Goal: Information Seeking & Learning: Check status

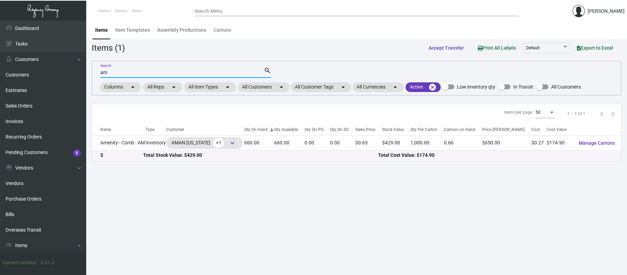
type input "a"
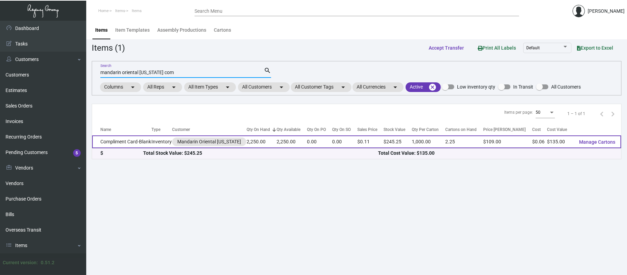
type input "mandarin oriental [US_STATE] com"
click at [125, 141] on td "Compliment Card-Blank" at bounding box center [121, 141] width 59 height 13
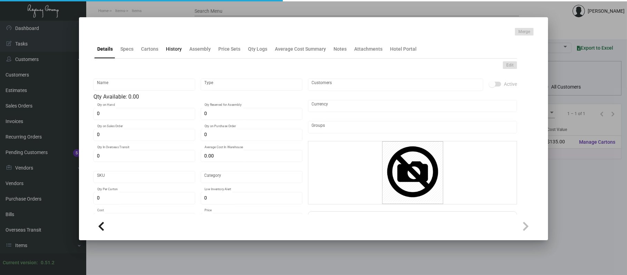
click at [168, 49] on div "History" at bounding box center [174, 49] width 16 height 7
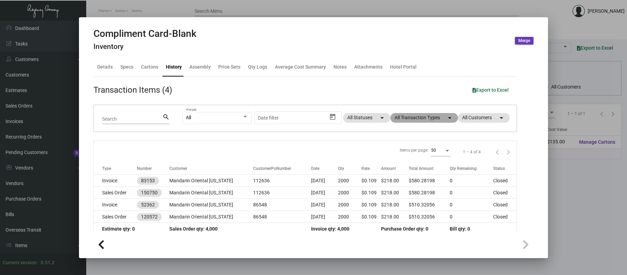
click at [435, 118] on mat-chip "All Transaction Types arrow_drop_down" at bounding box center [424, 118] width 68 height 10
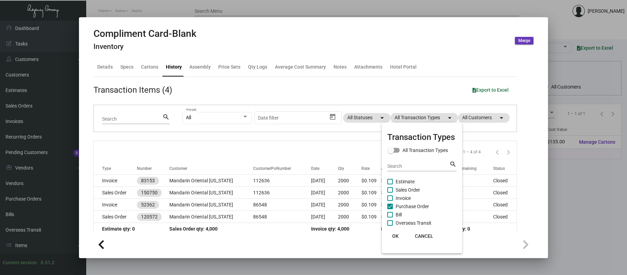
click at [431, 206] on mat-checkbox "Purchase Order" at bounding box center [421, 206] width 69 height 8
click at [423, 207] on span "Purchase Order" at bounding box center [411, 206] width 33 height 8
click at [390, 209] on input "Purchase Order" at bounding box center [390, 209] width 0 height 0
click at [422, 205] on span "Purchase Order" at bounding box center [411, 206] width 33 height 8
click at [390, 209] on input "Purchase Order" at bounding box center [390, 209] width 0 height 0
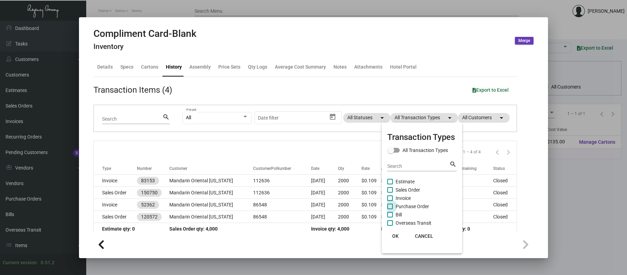
checkbox input "true"
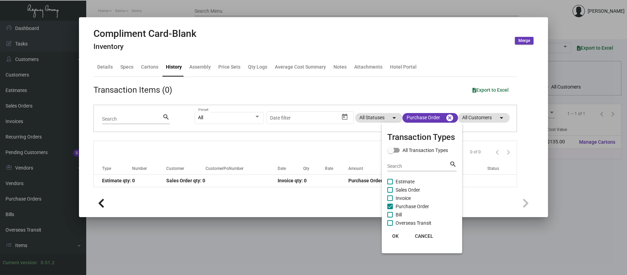
click at [283, 8] on div at bounding box center [313, 137] width 627 height 275
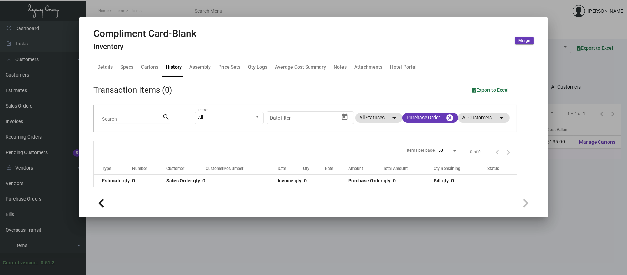
click at [283, 8] on div at bounding box center [313, 137] width 627 height 275
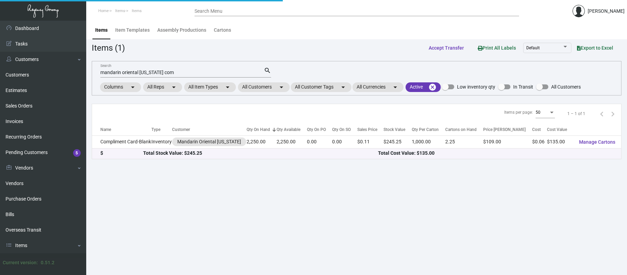
click at [189, 72] on input "mandarin oriental [US_STATE] com" at bounding box center [181, 73] width 163 height 6
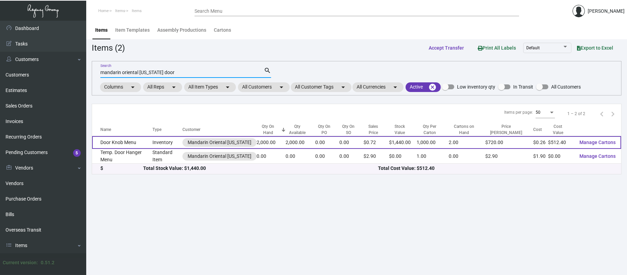
type input "mandarin oriental [US_STATE] door"
click at [133, 141] on td "Door Knob Menu" at bounding box center [122, 142] width 60 height 13
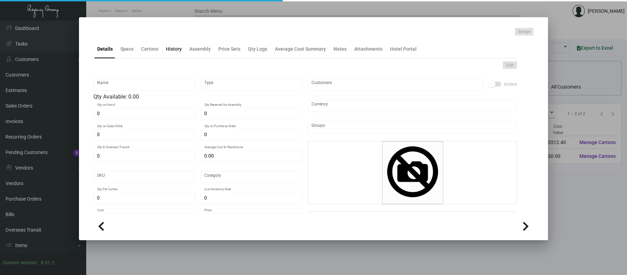
click at [176, 54] on div "History" at bounding box center [173, 49] width 21 height 17
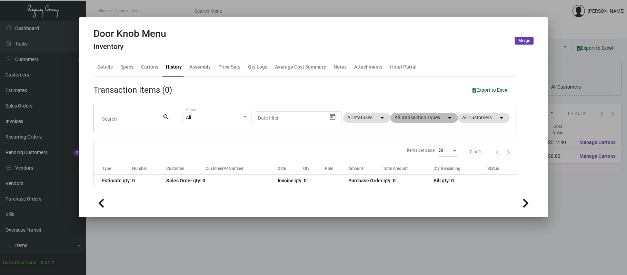
click at [415, 116] on mat-chip "All Transaction Types arrow_drop_down" at bounding box center [424, 118] width 68 height 10
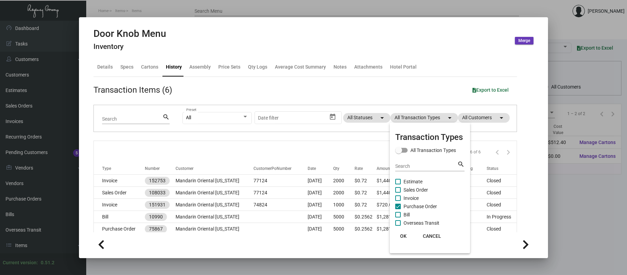
click at [414, 205] on span "Purchase Order" at bounding box center [419, 206] width 33 height 8
click at [398, 209] on input "Purchase Order" at bounding box center [398, 209] width 0 height 0
click at [414, 204] on span "Purchase Order" at bounding box center [419, 206] width 33 height 8
click at [398, 209] on input "Purchase Order" at bounding box center [398, 209] width 0 height 0
checkbox input "true"
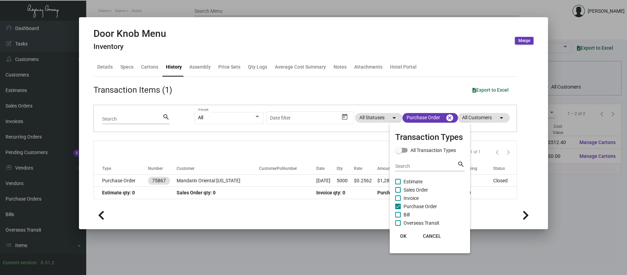
click at [260, 173] on div at bounding box center [313, 137] width 627 height 275
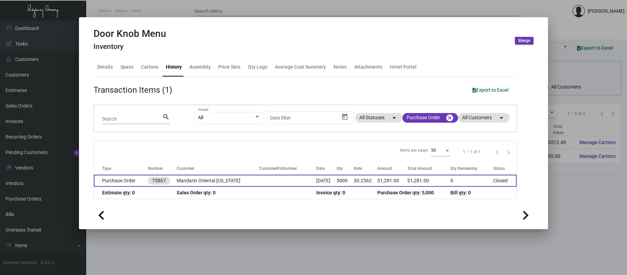
click at [263, 176] on td at bounding box center [287, 181] width 57 height 12
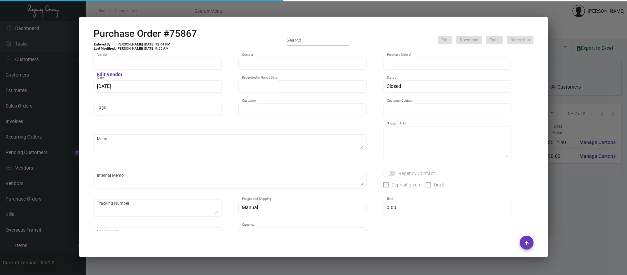
type input "Evergreen Manufacturing"
type input "[PERSON_NAME]"
type input "75867"
type input "[DATE]"
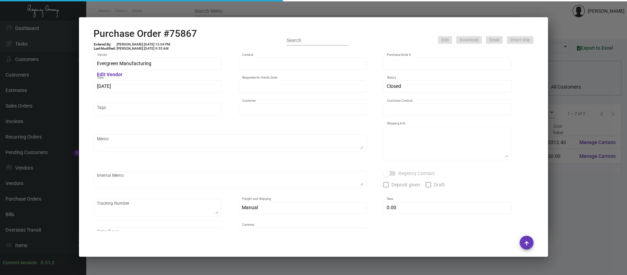
type input "Mandarin Oriental [US_STATE]"
type input "Split Shipped"
type textarea "Split Shipping - See below"
type input "$ 0.00"
type input "United States Dollar $"
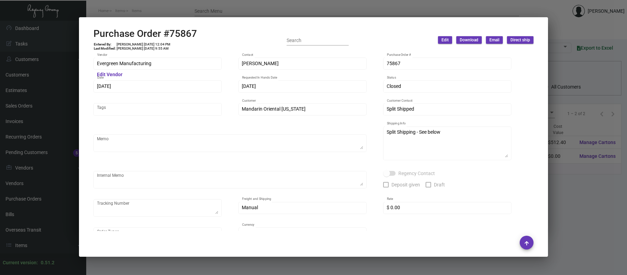
click at [305, 9] on div at bounding box center [313, 137] width 627 height 275
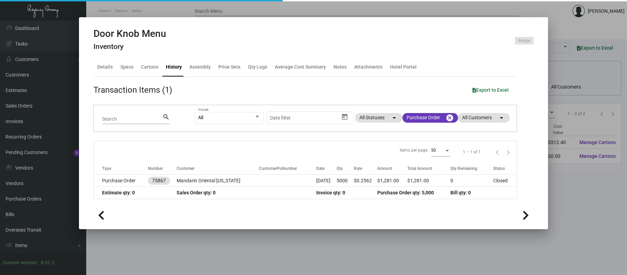
click at [251, 9] on div at bounding box center [313, 137] width 627 height 275
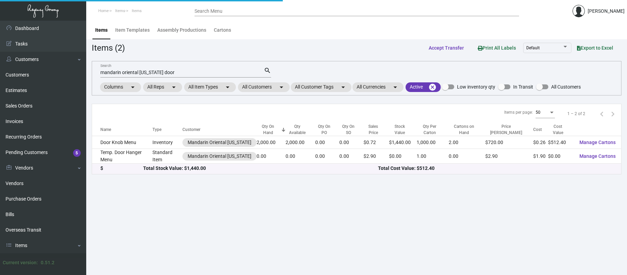
click at [219, 68] on div "mandarin oriental [US_STATE] door Search" at bounding box center [181, 72] width 163 height 11
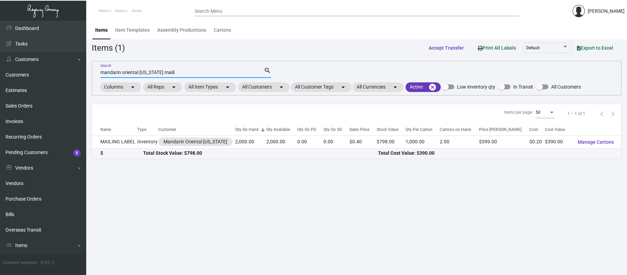
type input "mandarin oriental [US_STATE] maili"
click at [116, 150] on div "$" at bounding box center [121, 153] width 43 height 7
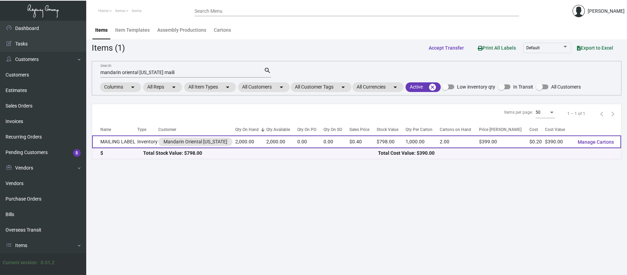
click at [112, 138] on td "MAILING LABEL" at bounding box center [114, 141] width 45 height 13
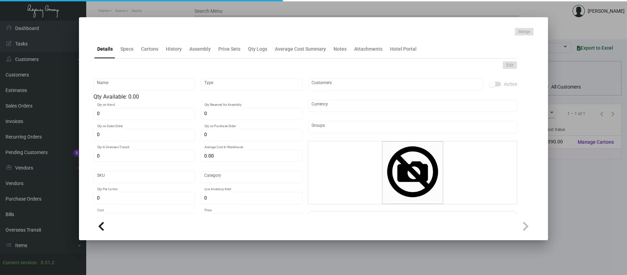
type input "MAILING LABEL"
type input "Inventory"
type input "2,000"
type input "$ 0.00"
type input "1952"
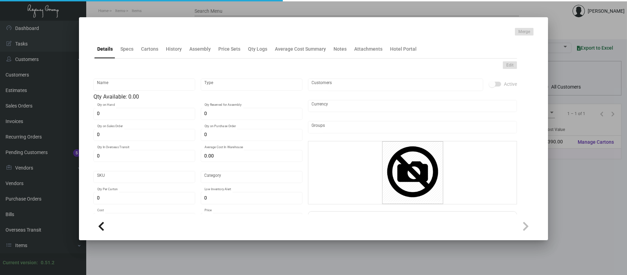
type input "Standard"
type input "1,000"
type input "$ 0.195"
type input "$ 0.399"
type textarea "MANDARIN MAILING LABEL: 7X4-1/4 [PERSON_NAME] LABEL STOCK, PRINTING BLACK INK, …"
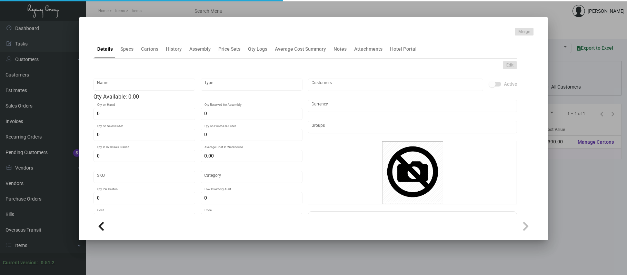
type textarea "MANDARIN MAILING LABEL: 7X4-1/4 [PERSON_NAME] LABEL STOCK, PRINTING BLACK INK, …"
checkbox input "true"
type input "United States Dollar $"
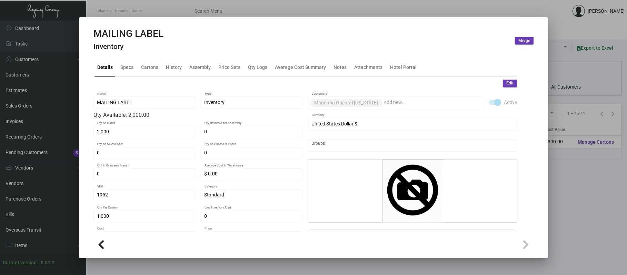
click at [172, 47] on div "MAILING LABEL Inventory Merge" at bounding box center [313, 41] width 440 height 26
click at [176, 61] on div "History" at bounding box center [173, 67] width 21 height 17
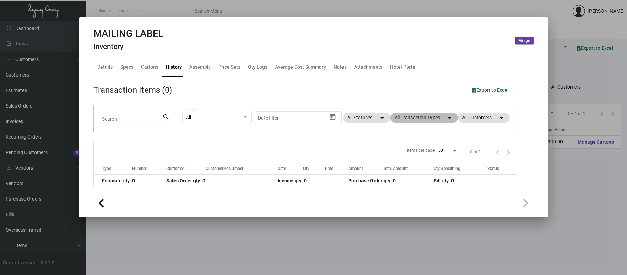
click at [419, 117] on mat-chip "All Transaction Types arrow_drop_down" at bounding box center [424, 118] width 68 height 10
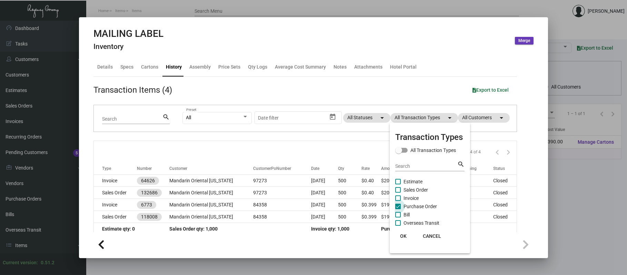
click at [430, 206] on span "Purchase Order" at bounding box center [419, 206] width 33 height 8
click at [398, 209] on input "Purchase Order" at bounding box center [398, 209] width 0 height 0
click at [430, 206] on span "Purchase Order" at bounding box center [419, 206] width 33 height 8
click at [398, 209] on input "Purchase Order" at bounding box center [398, 209] width 0 height 0
checkbox input "true"
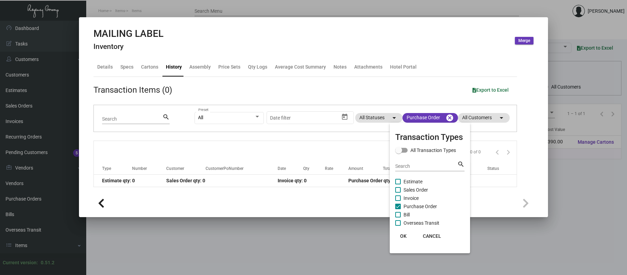
click at [321, 10] on div at bounding box center [313, 137] width 627 height 275
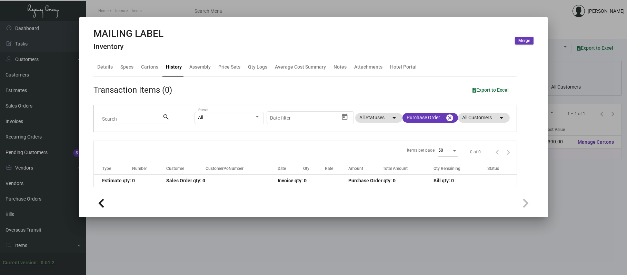
click at [321, 9] on div at bounding box center [313, 137] width 627 height 275
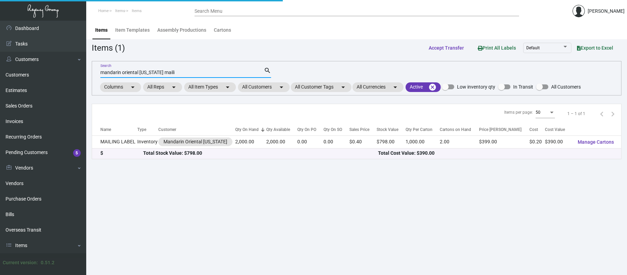
click at [178, 70] on input "mandarin oriental [US_STATE] maili" at bounding box center [181, 73] width 163 height 6
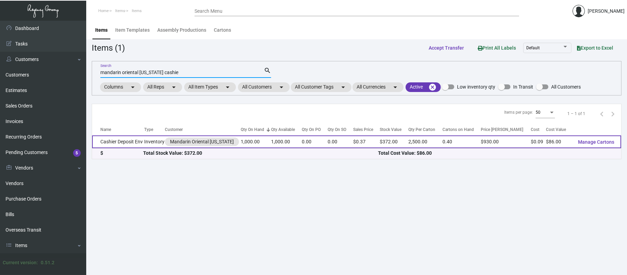
type input "mandarin oriental [US_STATE] cashie"
click at [122, 142] on td "Cashier Deposit Env" at bounding box center [118, 141] width 52 height 13
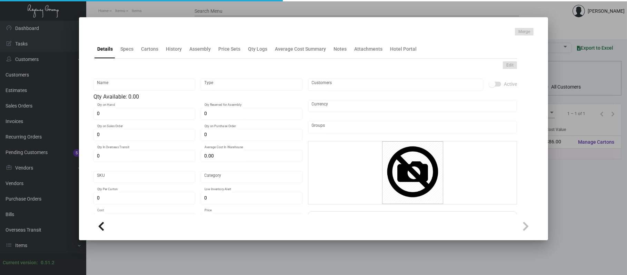
type input "Cashier Deposit Env"
type input "Inventory"
type input "1,000"
type input "$ 0.00"
type input "1923"
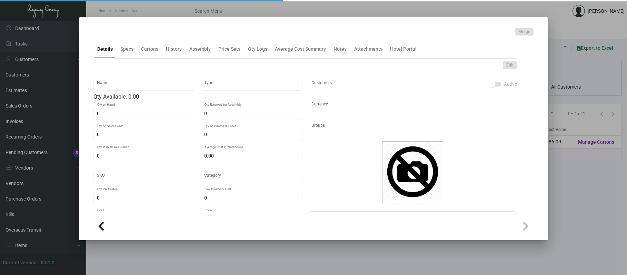
type input "Standard"
type input "2,500"
type input "$ 0.086"
type input "$ 0.372"
type textarea "Cashier Deposit Envelops: Size #11 Policy #28 manila stock, printing black ink …"
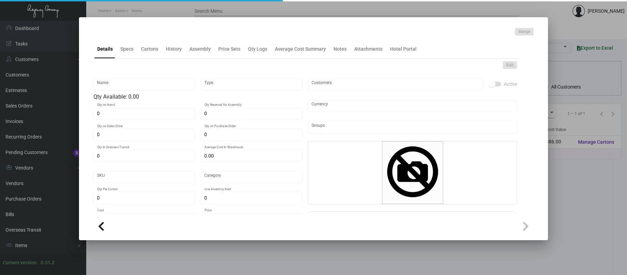
type textarea "Cashier Deposit Envelops: Size #11 Policy #28 manila stock, printing black ink …"
checkbox input "true"
type input "United States Dollar $"
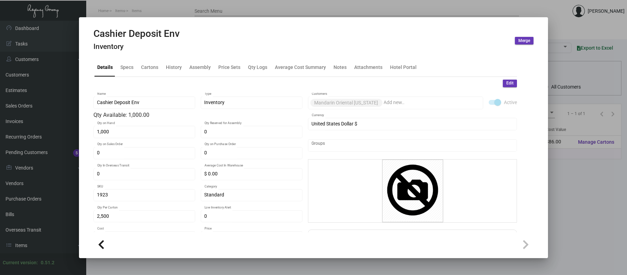
click at [165, 12] on div at bounding box center [313, 137] width 627 height 275
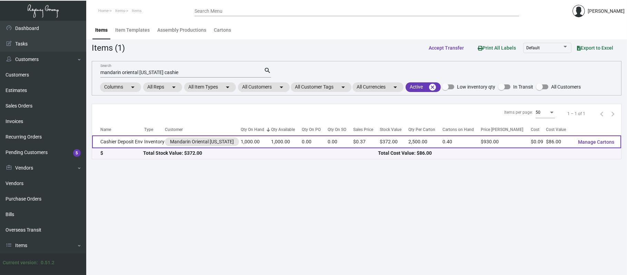
click at [127, 140] on td "Cashier Deposit Env" at bounding box center [118, 141] width 52 height 13
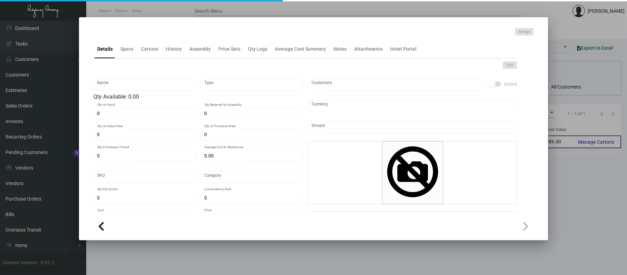
type input "Cashier Deposit Env"
type input "Inventory"
type input "1,000"
type input "$ 0.00"
type input "1923"
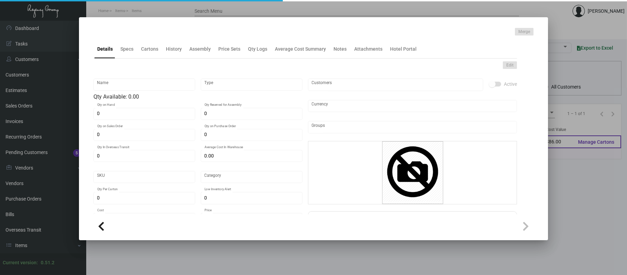
type input "Standard"
type input "2,500"
type input "$ 0.086"
type input "$ 0.372"
type textarea "Cashier Deposit Envelops: Size #11 Policy #28 manila stock, printing black ink …"
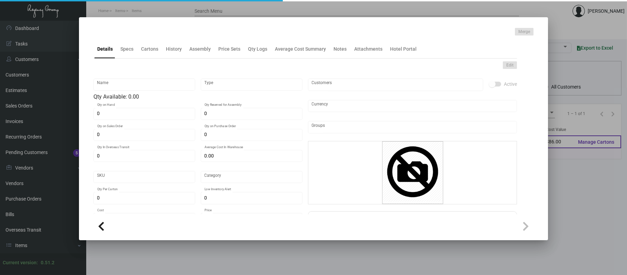
type textarea "Cashier Deposit Envelops: Size #11 Policy #28 manila stock, printing black ink …"
checkbox input "true"
type input "United States Dollar $"
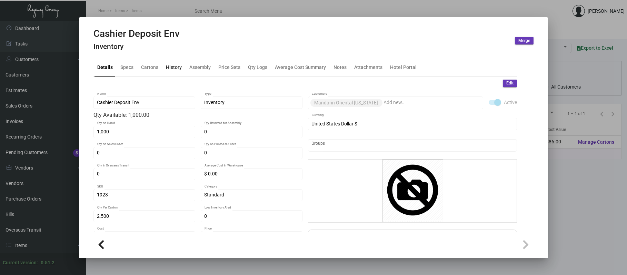
click at [176, 66] on div "History" at bounding box center [174, 66] width 16 height 7
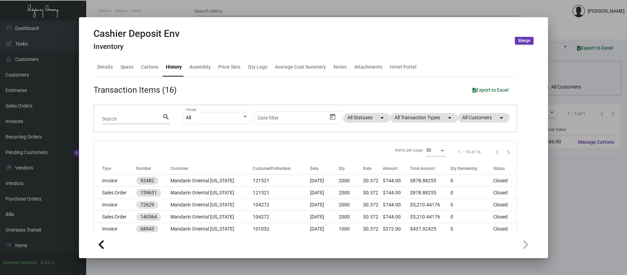
click at [405, 112] on div "All Preset Start date – Date filter All Statuses arrow_drop_down All Transactio…" at bounding box center [345, 118] width 326 height 27
click at [407, 117] on mat-chip "All Transaction Types arrow_drop_down" at bounding box center [424, 118] width 68 height 10
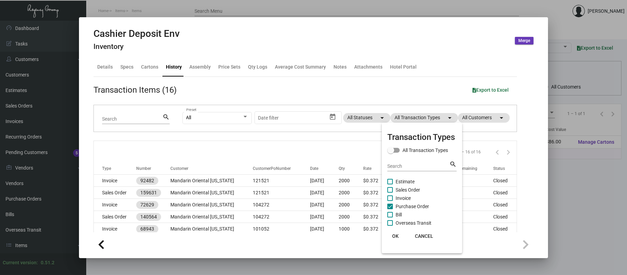
click at [416, 206] on span "Purchase Order" at bounding box center [411, 206] width 33 height 8
click at [390, 209] on input "Purchase Order" at bounding box center [390, 209] width 0 height 0
click at [416, 206] on span "Purchase Order" at bounding box center [411, 206] width 33 height 8
click at [390, 209] on input "Purchase Order" at bounding box center [390, 209] width 0 height 0
checkbox input "true"
